Goal: Find specific page/section: Find specific page/section

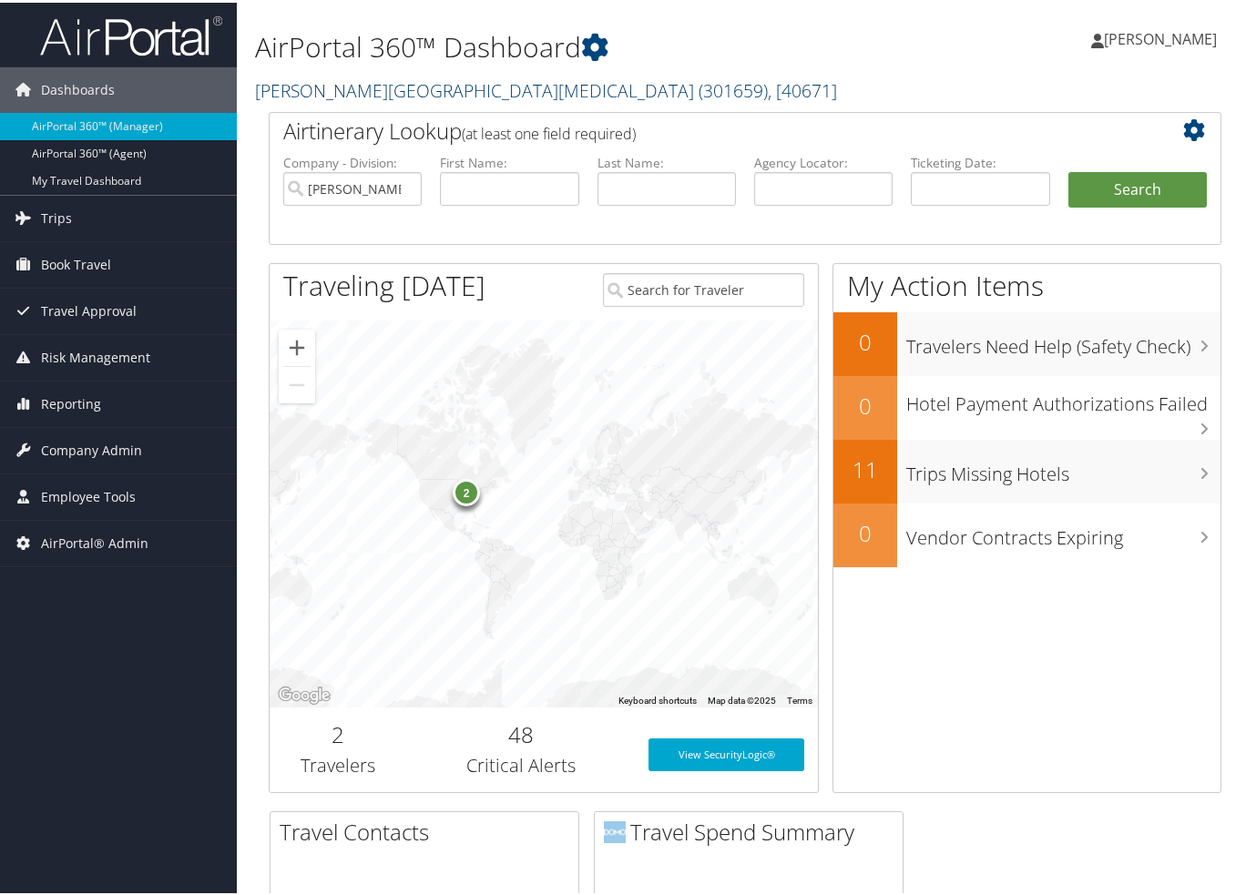
click at [288, 87] on link "[PERSON_NAME][GEOGRAPHIC_DATA][MEDICAL_DATA] ( 301659 ) , [ 40671 ]" at bounding box center [546, 88] width 582 height 25
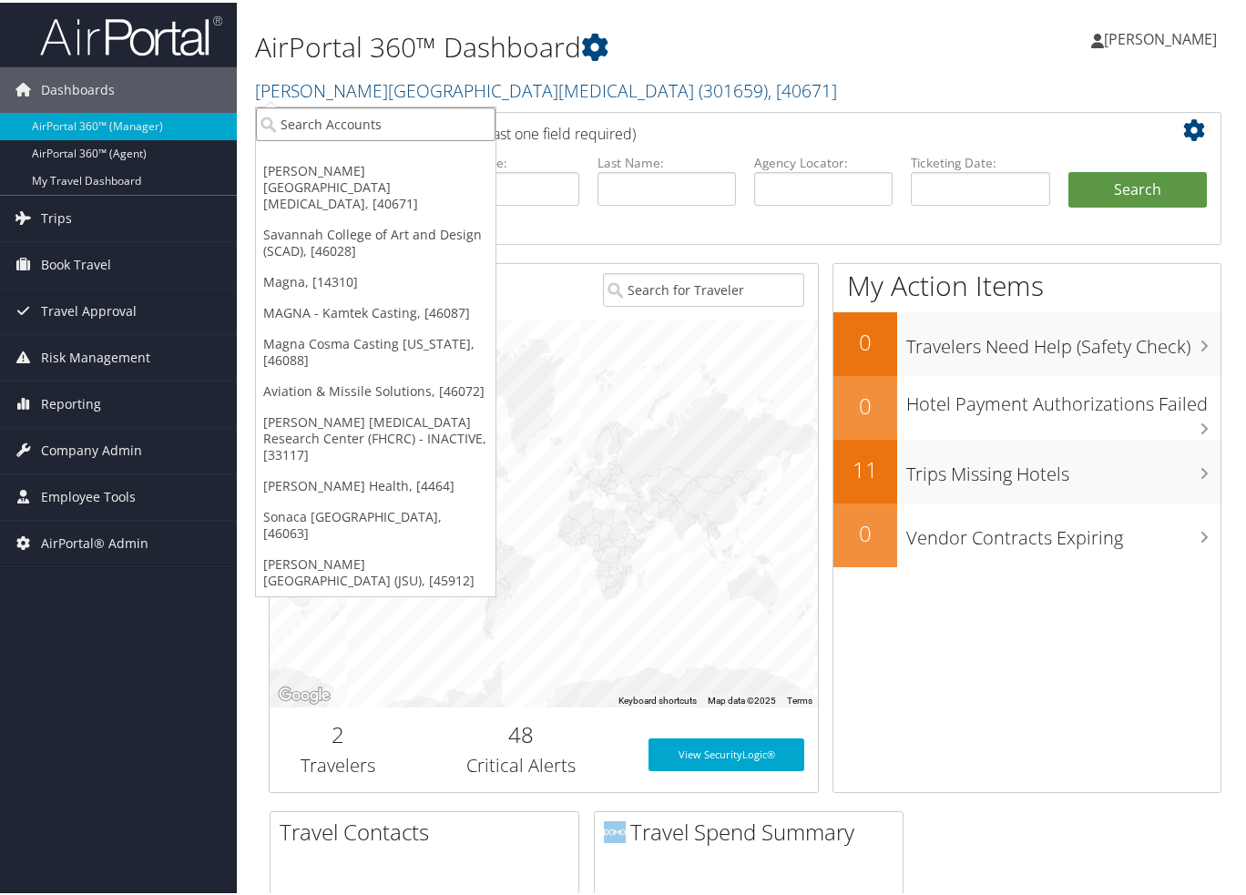
click at [301, 118] on input "search" at bounding box center [376, 122] width 240 height 34
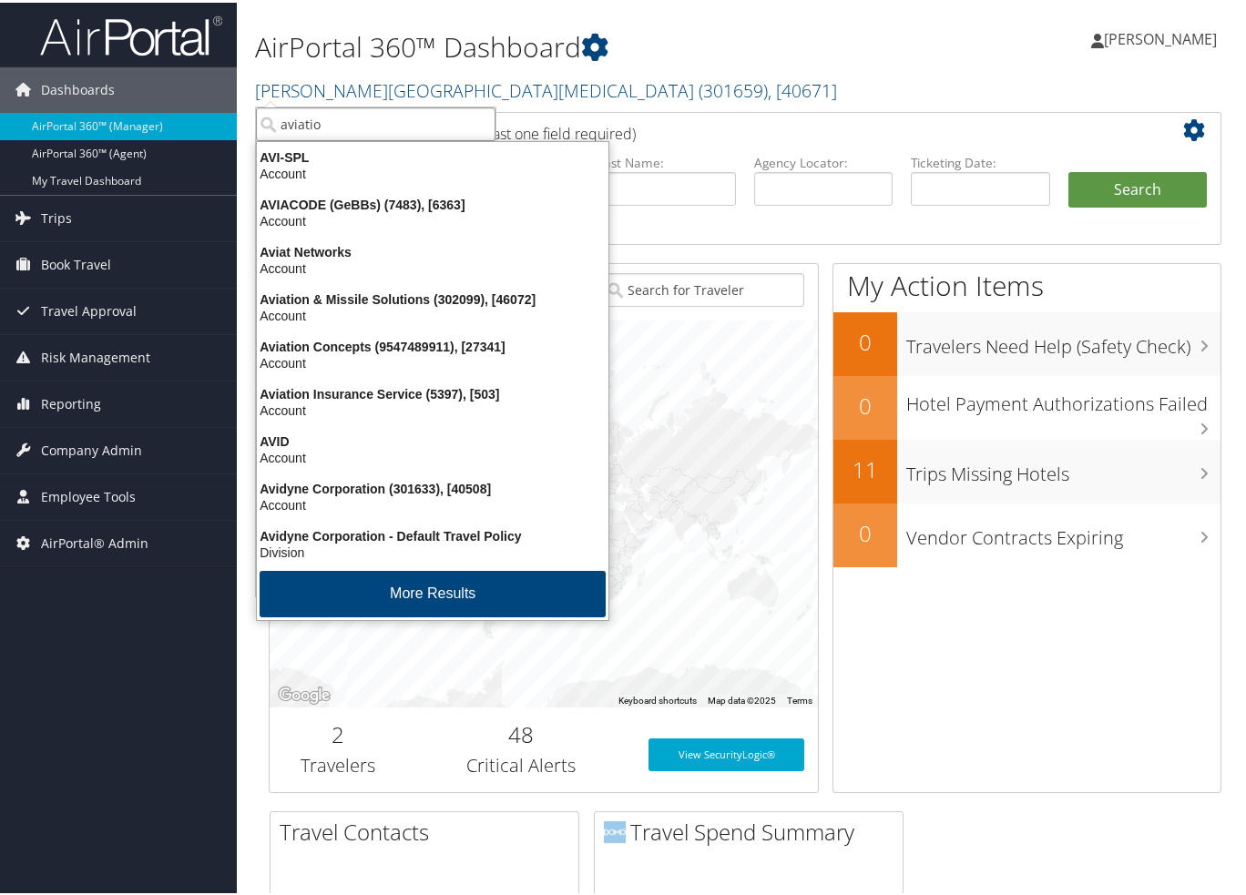
type input "aviation"
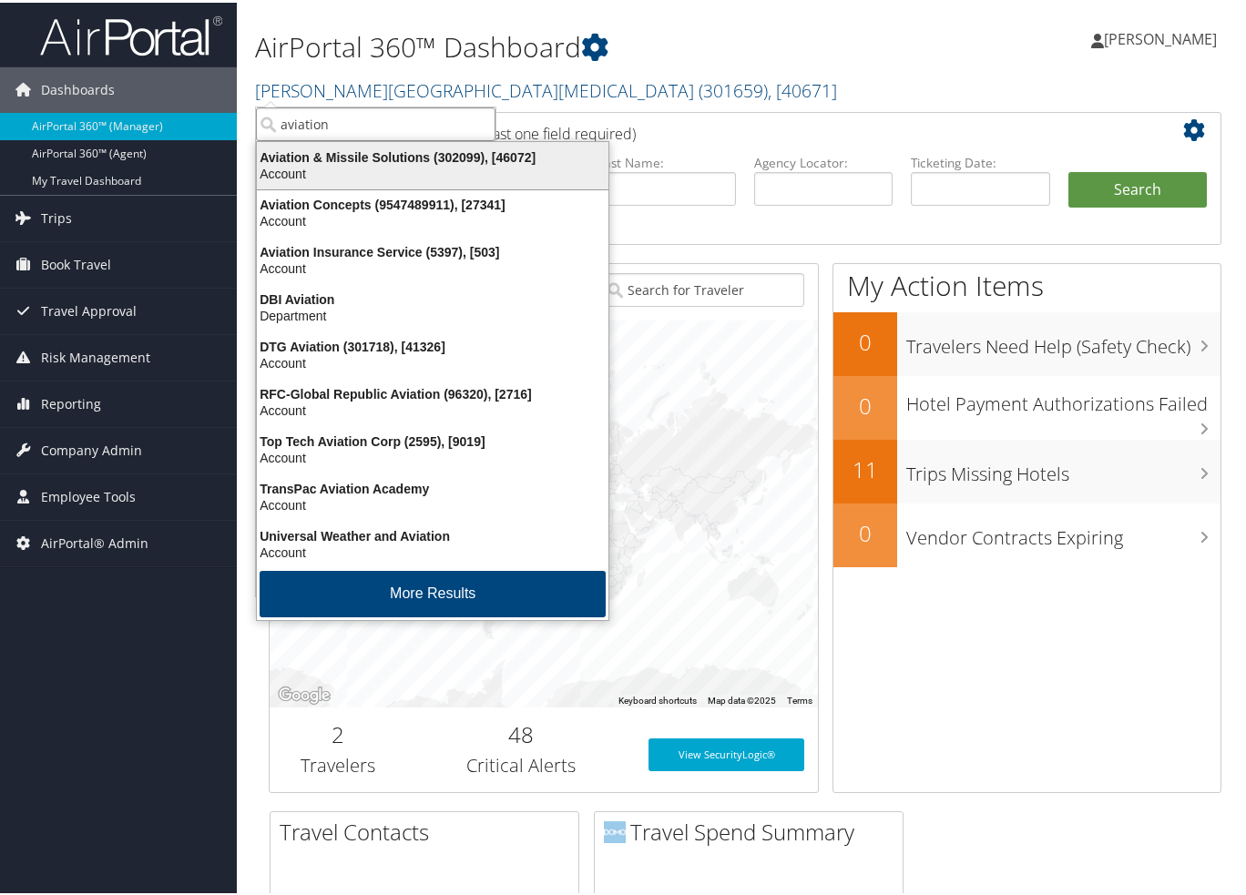
click at [389, 160] on div "Aviation & Missile Solutions (302099), [46072]" at bounding box center [433, 155] width 374 height 16
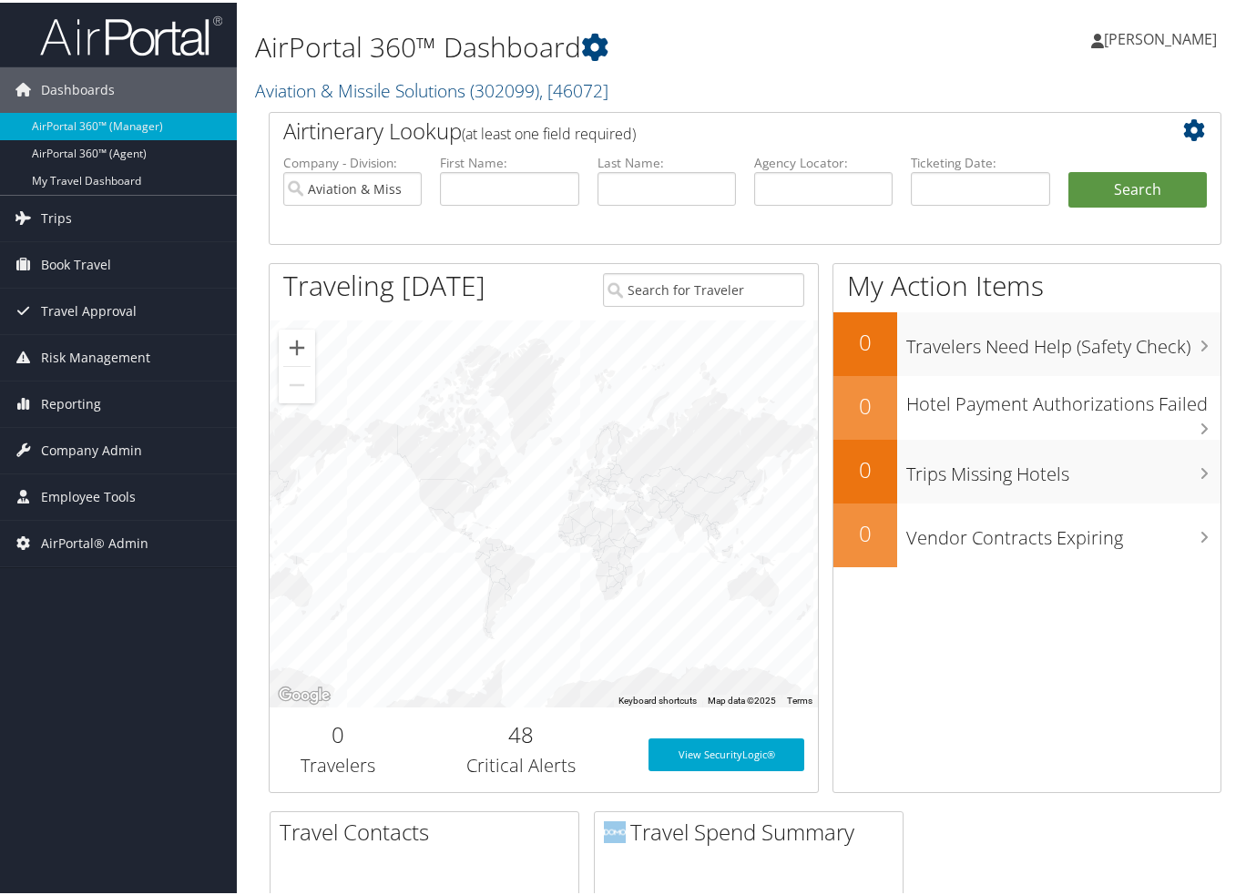
drag, startPoint x: 70, startPoint y: 460, endPoint x: 77, endPoint y: 469, distance: 11.7
click at [70, 460] on span "Company Admin" at bounding box center [91, 448] width 101 height 46
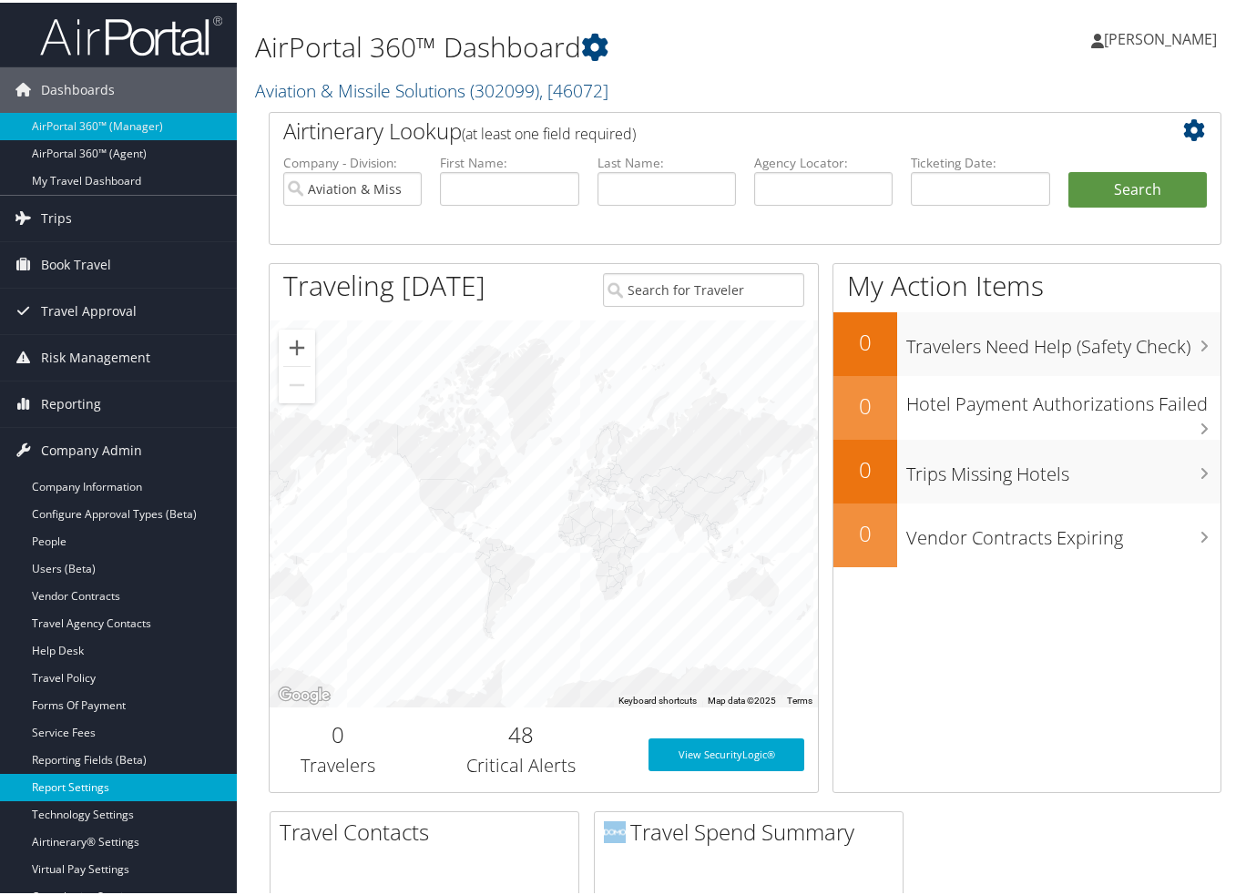
click at [58, 786] on link "Report Settings" at bounding box center [118, 785] width 237 height 27
